Goal: Task Accomplishment & Management: Use online tool/utility

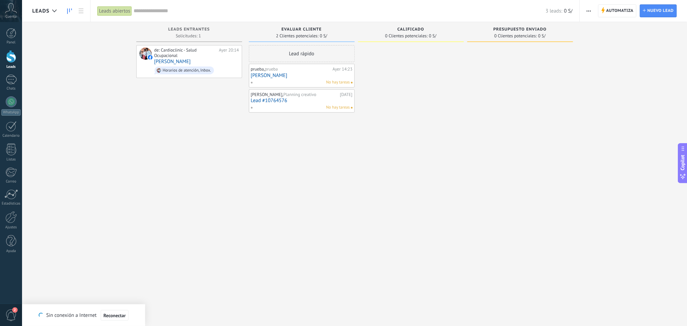
click at [9, 56] on div at bounding box center [11, 56] width 10 height 13
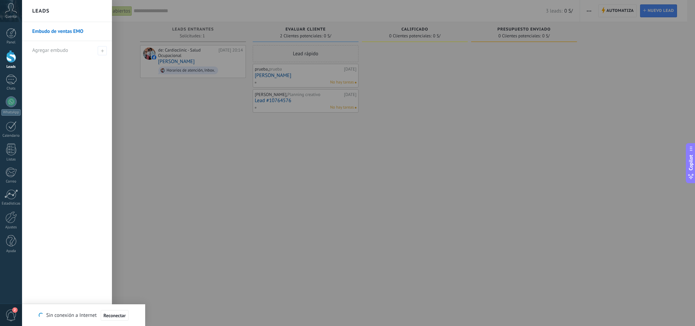
click at [66, 33] on link "Embudo de ventas EMO" at bounding box center [68, 31] width 73 height 19
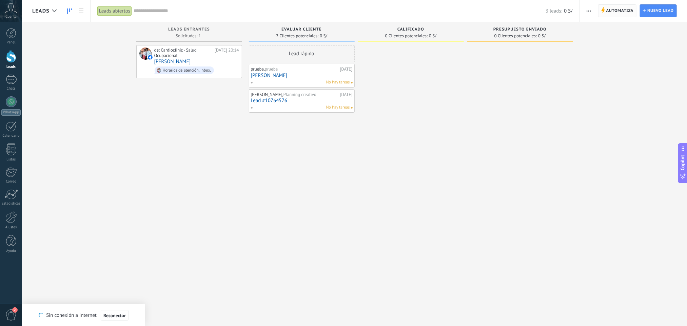
click at [624, 14] on span "Automatiza" at bounding box center [619, 11] width 27 height 12
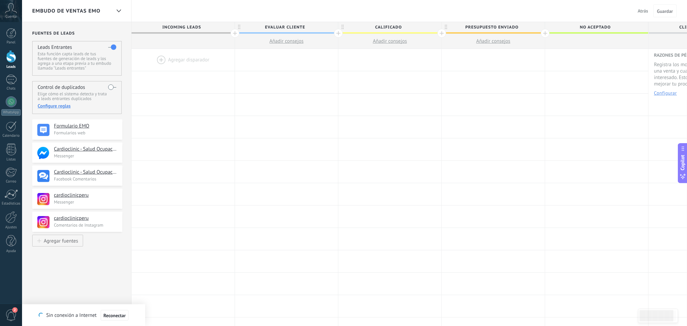
click at [642, 9] on span "Atrás" at bounding box center [643, 11] width 11 height 6
